Goal: Download file/media: Obtain a digital file from the website

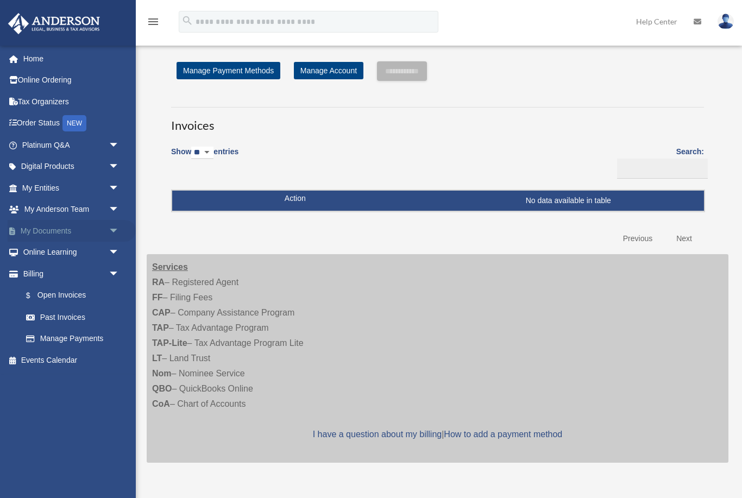
click at [102, 231] on link "My Documents arrow_drop_down" at bounding box center [72, 231] width 128 height 22
click at [117, 229] on span "arrow_drop_down" at bounding box center [120, 231] width 22 height 22
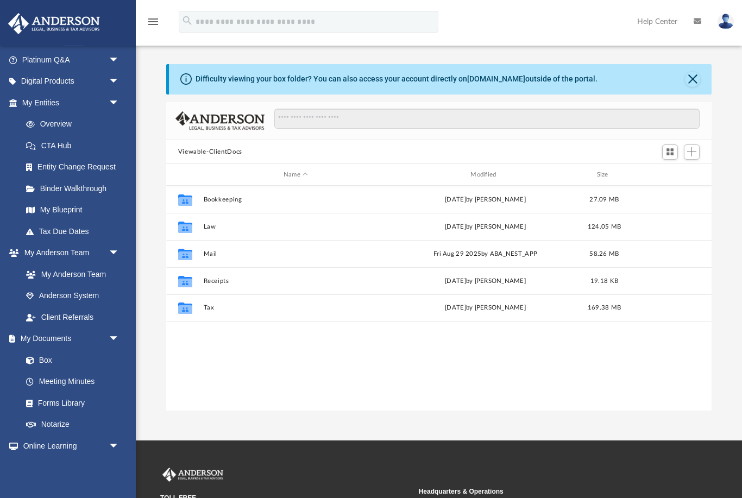
scroll to position [111, 0]
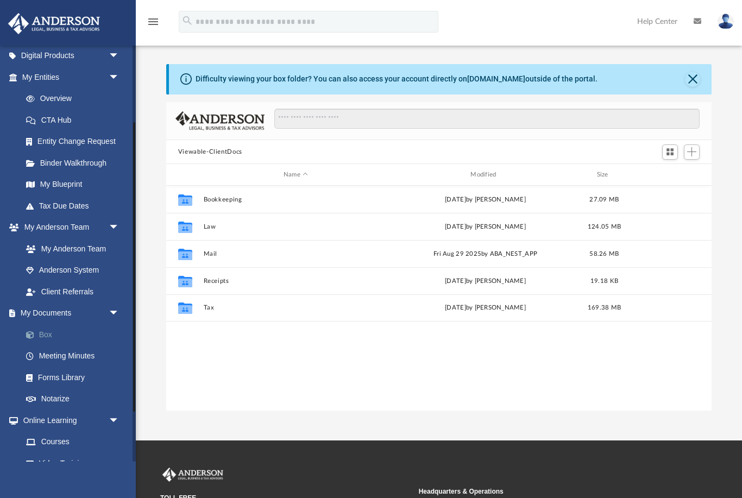
click at [51, 327] on link "Box" at bounding box center [75, 335] width 121 height 22
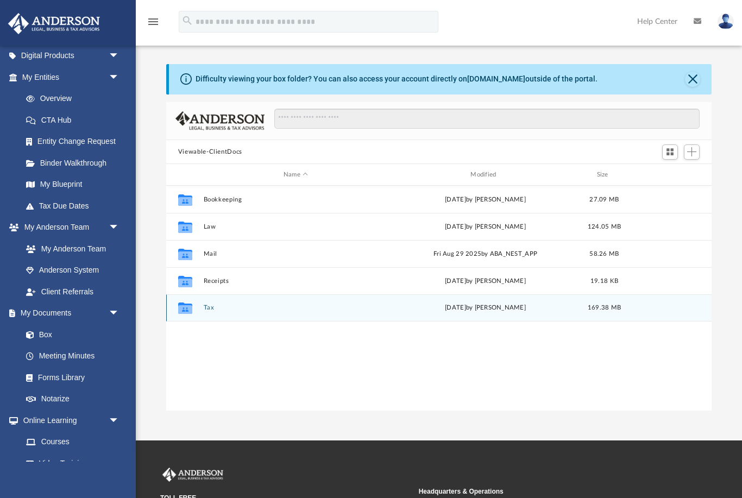
click at [207, 310] on button "Tax" at bounding box center [295, 308] width 185 height 7
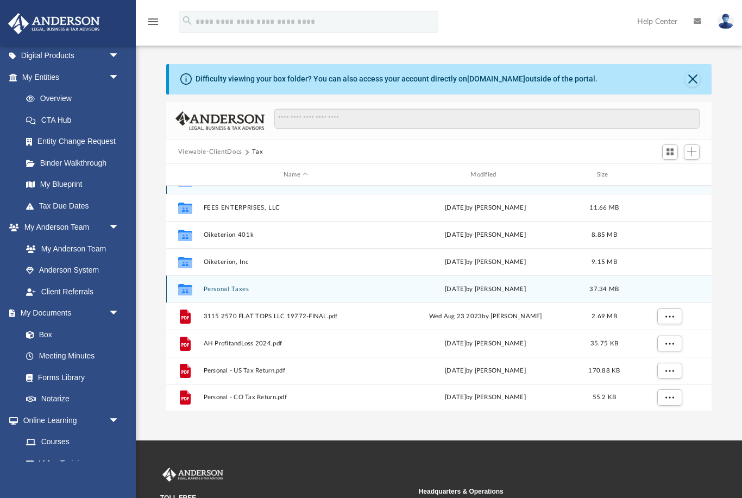
scroll to position [19, 0]
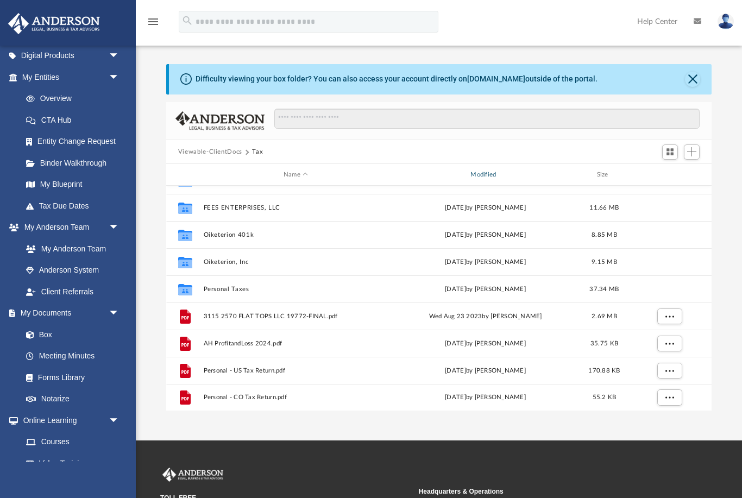
click at [483, 174] on div "Modified" at bounding box center [485, 175] width 185 height 10
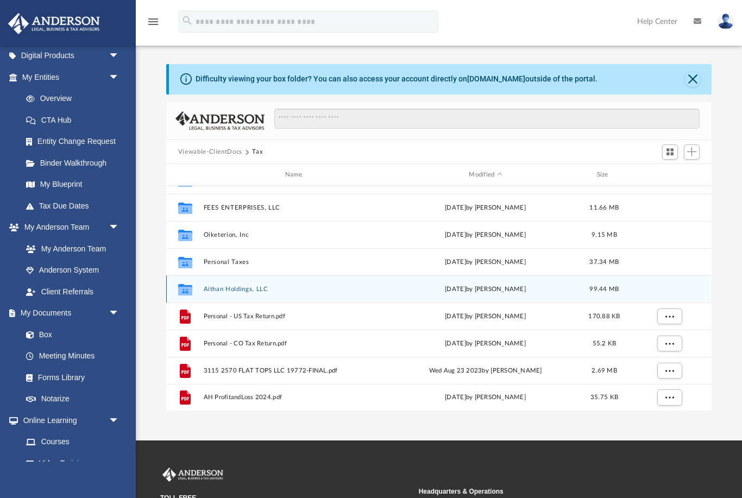
click at [258, 286] on button "Aithan Holdings, LLC" at bounding box center [295, 289] width 185 height 7
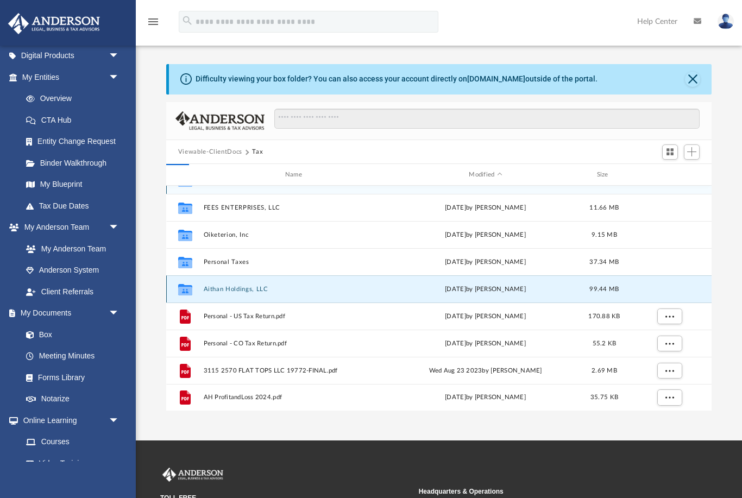
scroll to position [0, 0]
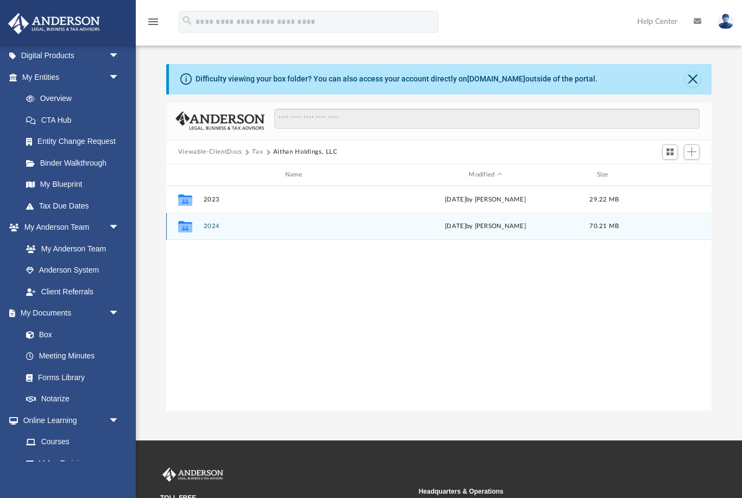
click at [216, 230] on button "2024" at bounding box center [295, 226] width 185 height 7
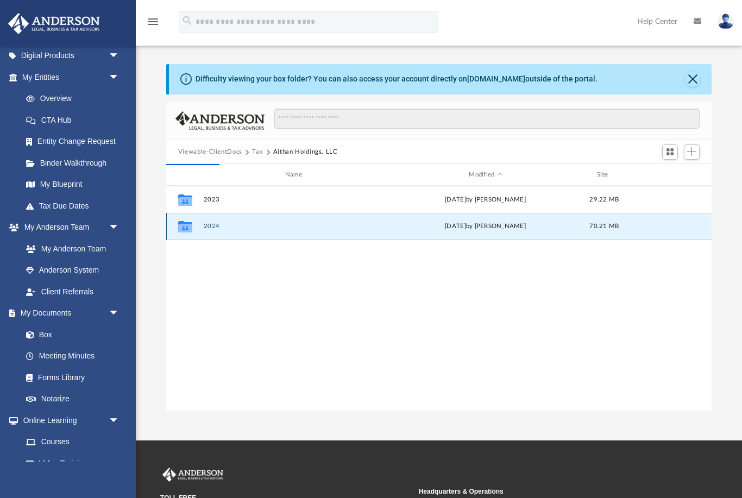
click at [206, 230] on button "2024" at bounding box center [295, 226] width 185 height 7
click at [699, 77] on button "Close" at bounding box center [692, 79] width 15 height 15
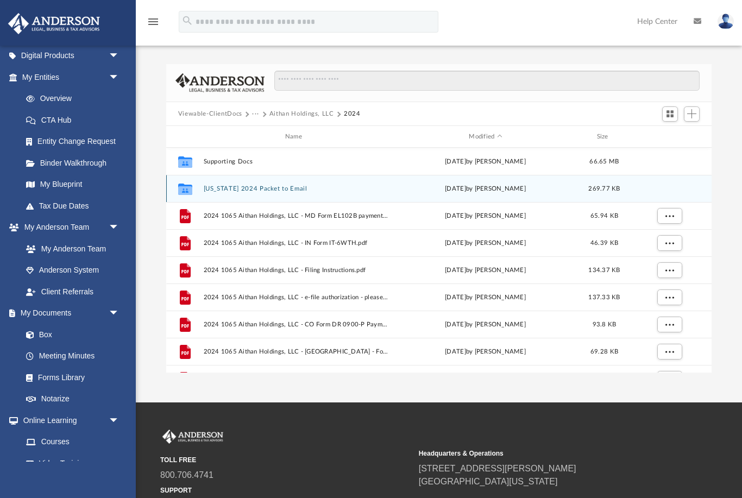
click at [281, 187] on button "[US_STATE] 2024 Packet to Email" at bounding box center [295, 188] width 185 height 7
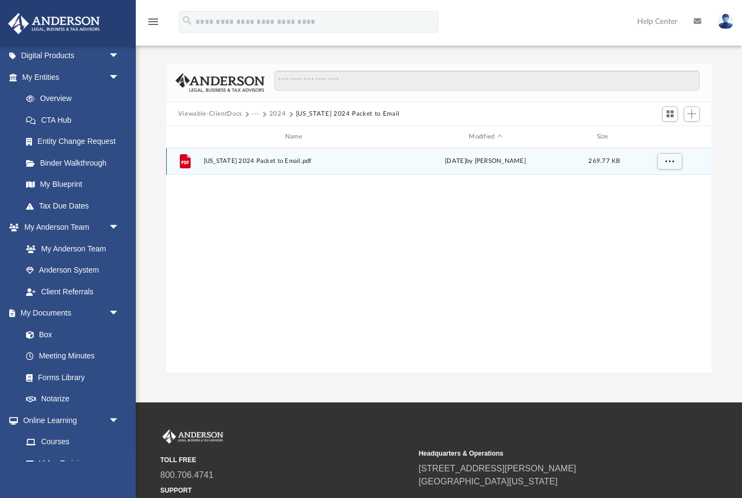
click at [274, 163] on span "[US_STATE] 2024 Packet to Email.pdf" at bounding box center [295, 161] width 185 height 7
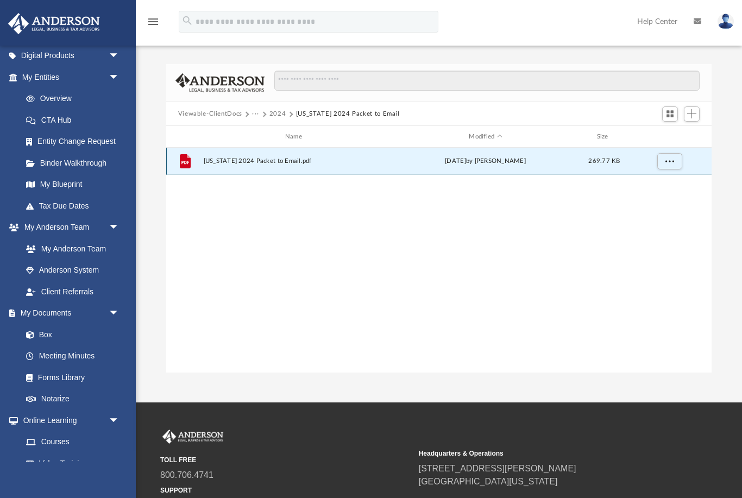
click at [258, 155] on div "File [US_STATE] 2024 Packet to Email.pdf [DATE] by [PERSON_NAME] 269.77 KB" at bounding box center [439, 161] width 546 height 27
click at [673, 162] on span "More options" at bounding box center [669, 161] width 9 height 6
click at [662, 202] on li "Download" at bounding box center [660, 200] width 32 height 11
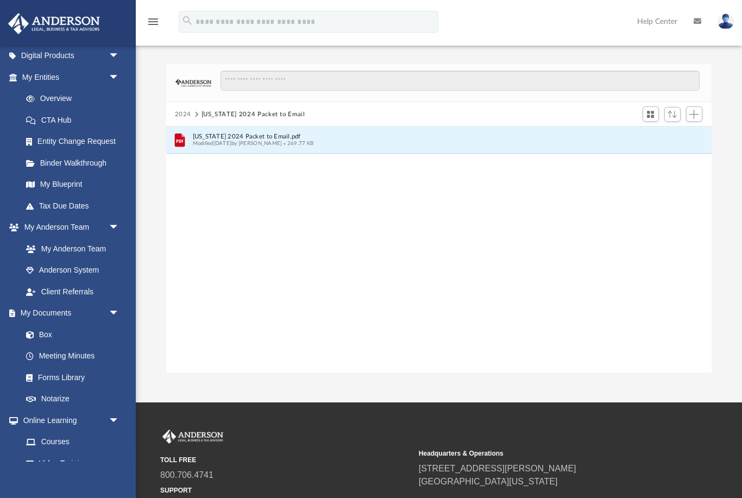
scroll to position [1, 1]
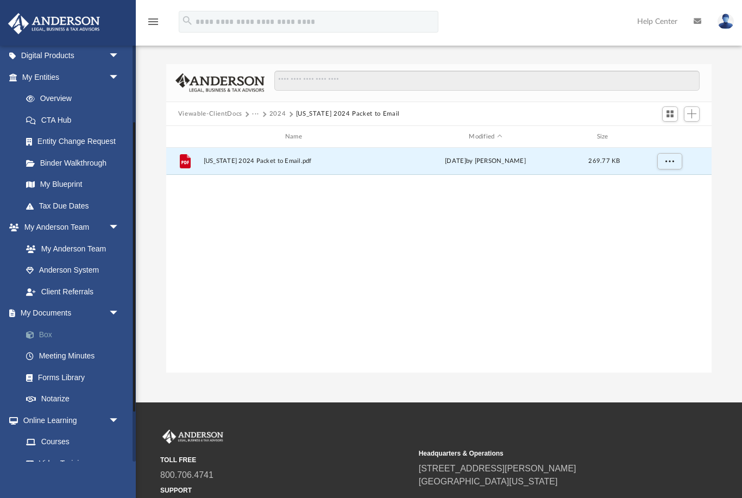
click at [52, 336] on link "Box" at bounding box center [75, 335] width 121 height 22
click at [277, 118] on button "2024" at bounding box center [278, 114] width 17 height 10
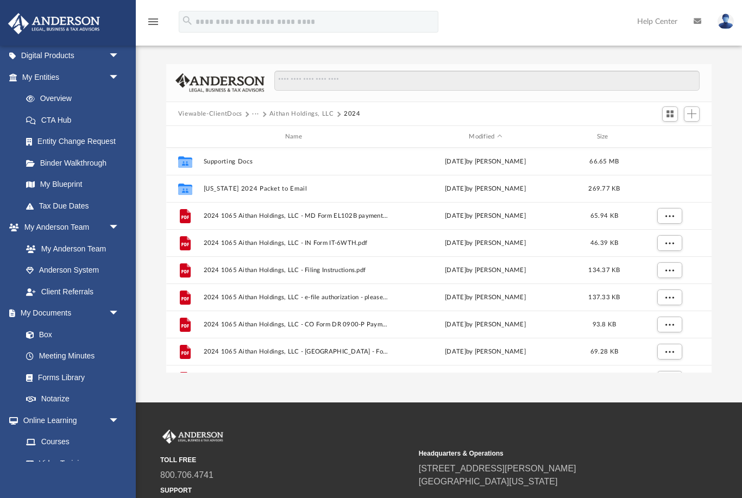
click at [258, 116] on button "···" at bounding box center [255, 114] width 7 height 10
click at [310, 117] on button "Aithan Holdings, LLC" at bounding box center [302, 114] width 65 height 10
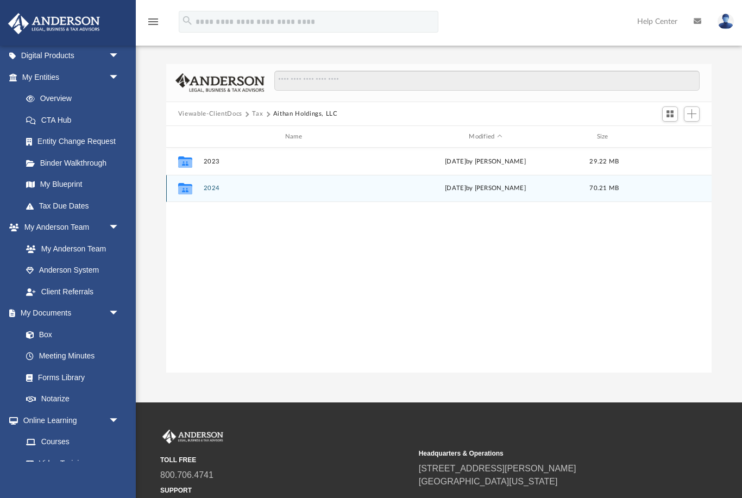
click at [208, 191] on button "2024" at bounding box center [295, 188] width 185 height 7
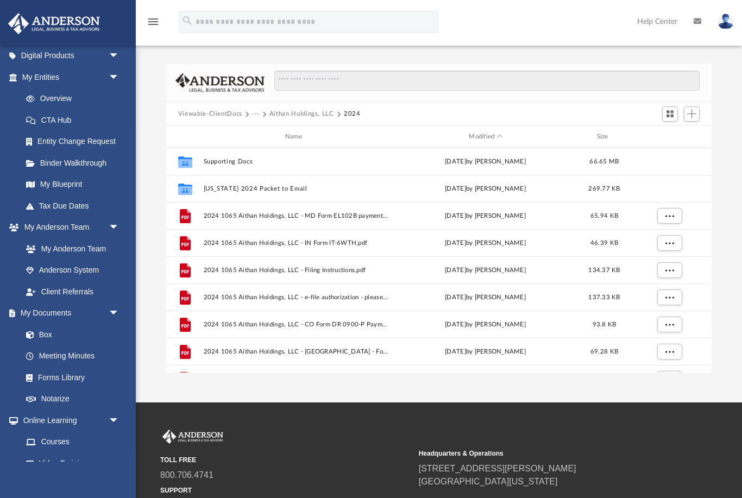
click at [255, 114] on button "···" at bounding box center [255, 114] width 7 height 10
click at [262, 134] on li "Tax" at bounding box center [263, 132] width 10 height 11
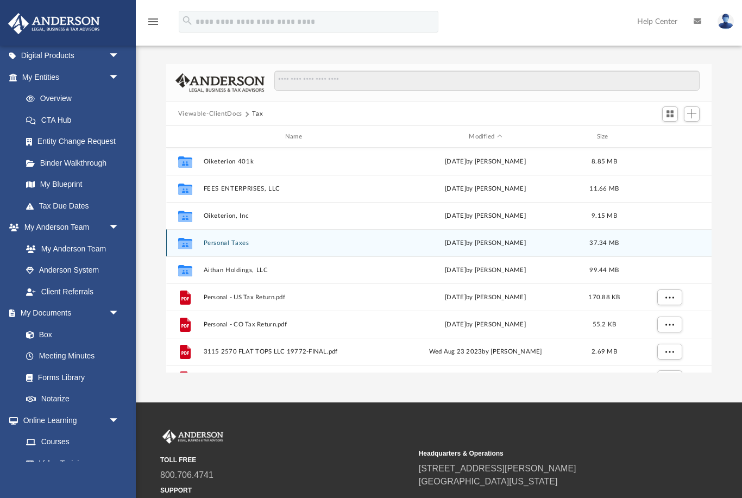
click at [229, 245] on button "Personal Taxes" at bounding box center [295, 243] width 185 height 7
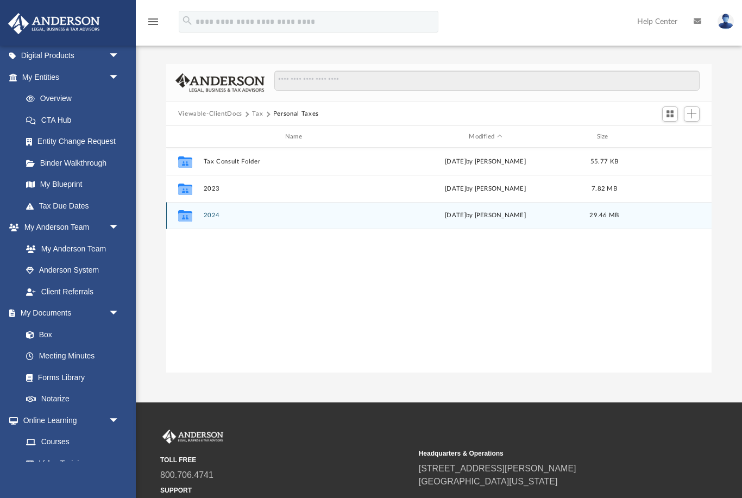
click at [211, 214] on button "2024" at bounding box center [295, 215] width 185 height 7
